Goal: Task Accomplishment & Management: Manage account settings

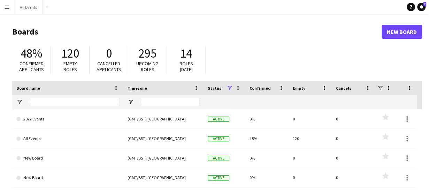
click at [232, 44] on div "48% Confirmed applicants 120 Empty roles 0 Cancelled applicants 295 Upcoming ro…" at bounding box center [217, 62] width 410 height 38
click at [26, 9] on button "All Events Close" at bounding box center [28, 7] width 29 height 14
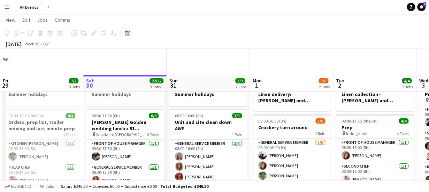
click at [135, 99] on div at bounding box center [125, 100] width 78 height 6
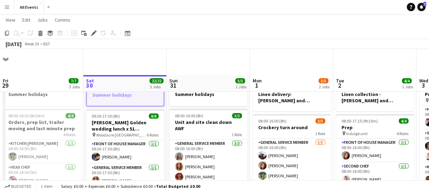
click at [129, 79] on app-board-header-date "Sat 30 22/22 3 Jobs" at bounding box center [124, 83] width 83 height 17
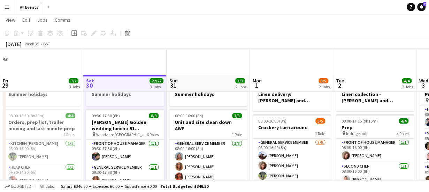
click at [189, 82] on app-board-header-date "Sun 31 3/3 2 Jobs" at bounding box center [208, 83] width 83 height 17
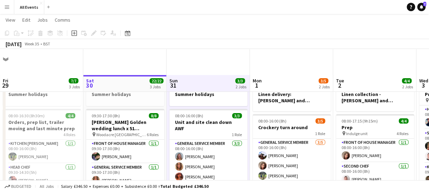
click at [127, 86] on app-board-header-date "Sat 30 22/22 3 Jobs" at bounding box center [124, 83] width 83 height 17
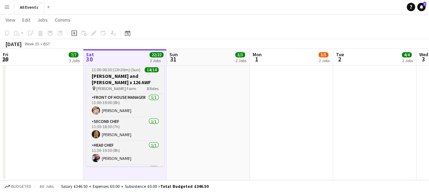
click at [114, 75] on h3 "[PERSON_NAME] and [PERSON_NAME] x 126 AWF" at bounding box center [125, 79] width 78 height 13
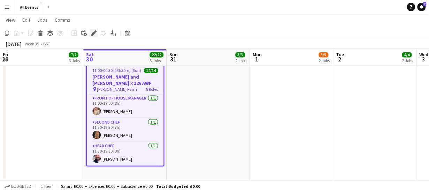
click at [93, 33] on icon at bounding box center [94, 33] width 4 height 4
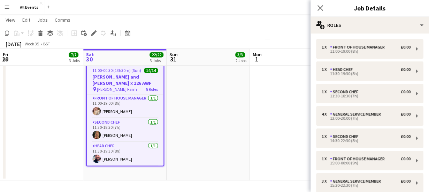
scroll to position [93, 0]
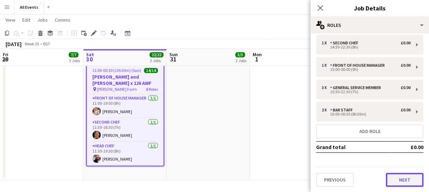
click at [405, 183] on button "Next" at bounding box center [405, 180] width 38 height 14
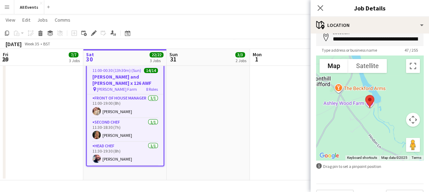
scroll to position [54, 0]
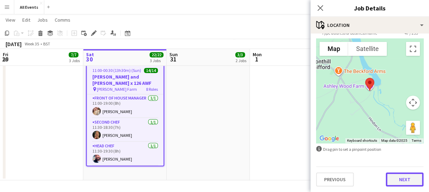
click at [405, 177] on button "Next" at bounding box center [405, 179] width 38 height 14
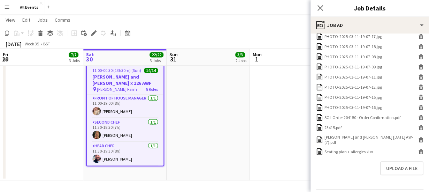
scroll to position [296, 0]
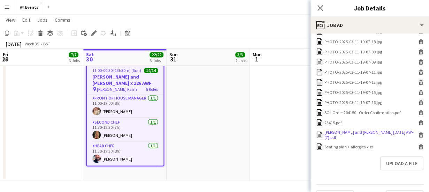
click at [419, 132] on icon at bounding box center [421, 133] width 5 height 2
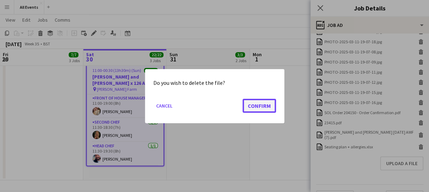
click at [250, 107] on button "Confirm" at bounding box center [259, 105] width 33 height 14
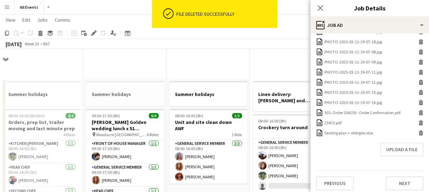
scroll to position [559, 0]
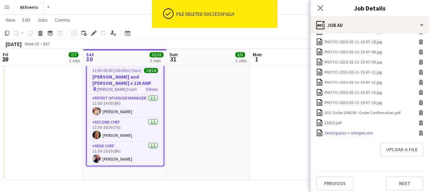
click at [418, 133] on icon "Delete" at bounding box center [420, 132] width 5 height 5
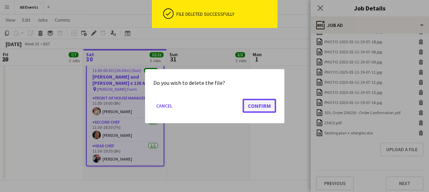
click at [260, 105] on button "Confirm" at bounding box center [259, 105] width 33 height 14
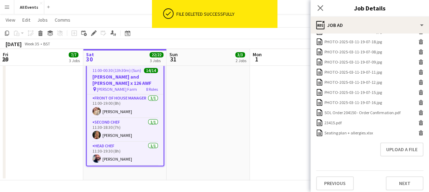
scroll to position [290, 0]
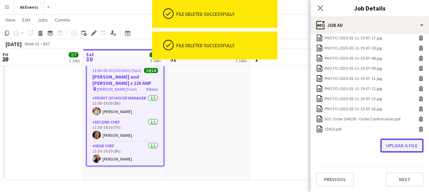
click at [393, 146] on button "Upload a file" at bounding box center [401, 145] width 43 height 14
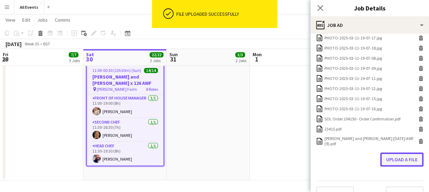
click at [390, 156] on button "Upload a file" at bounding box center [401, 159] width 43 height 14
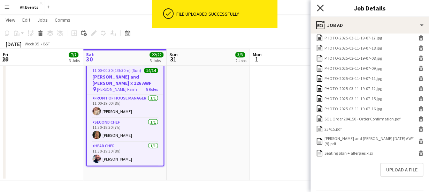
click at [319, 7] on icon at bounding box center [320, 8] width 7 height 7
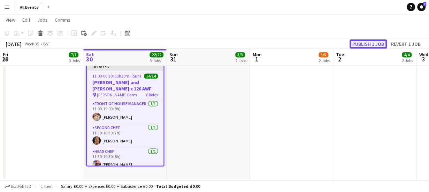
click at [358, 43] on button "Publish 1 job" at bounding box center [368, 43] width 37 height 9
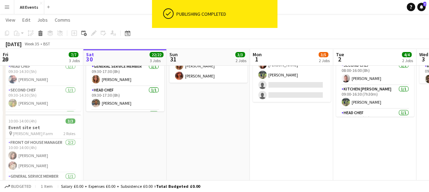
scroll to position [0, 0]
